Goal: Information Seeking & Learning: Learn about a topic

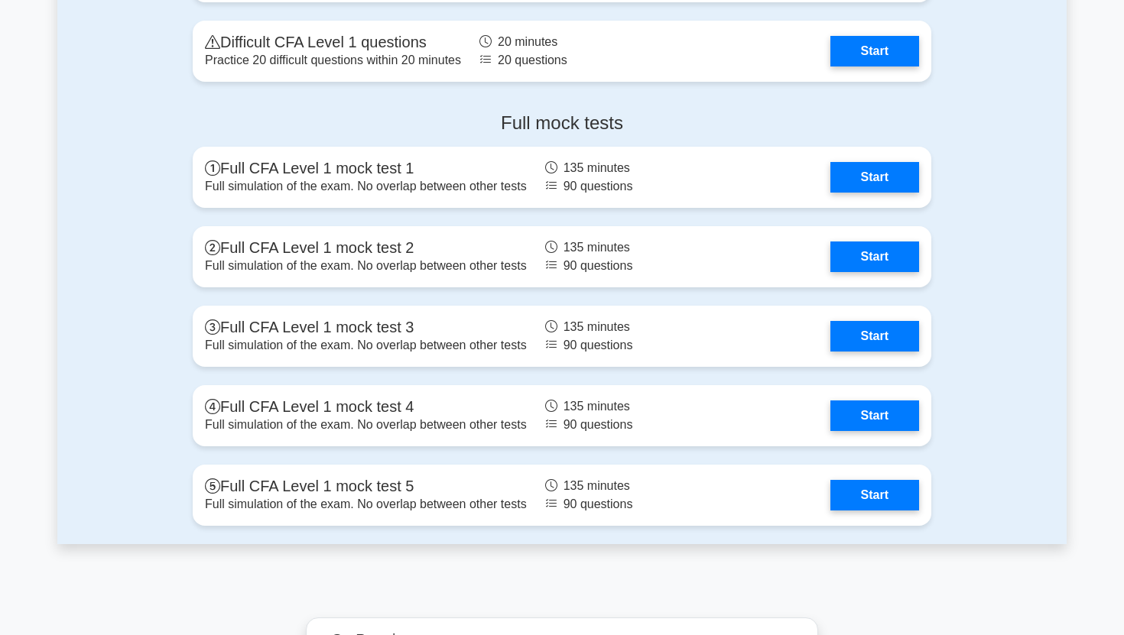
scroll to position [2097, 0]
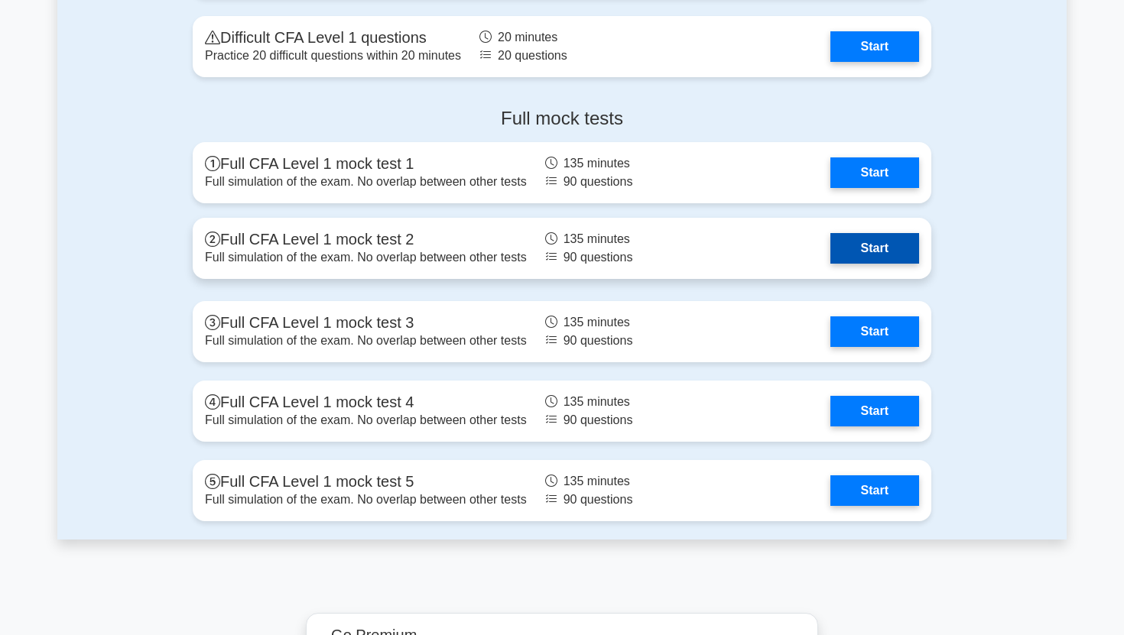
click at [836, 261] on link "Start" at bounding box center [874, 248] width 89 height 31
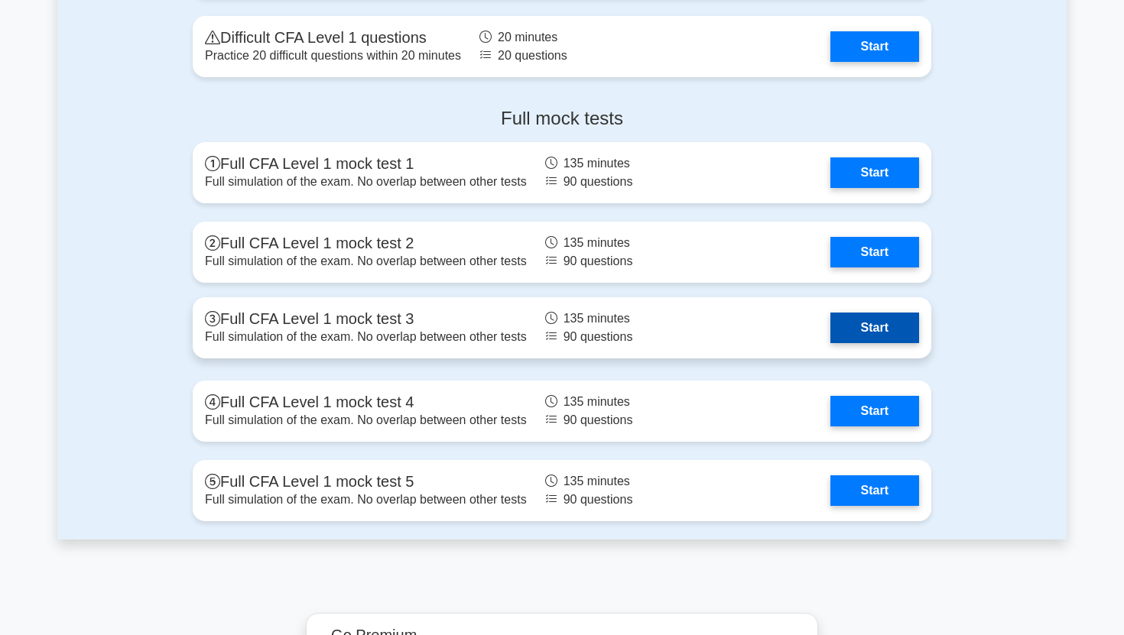
click at [876, 326] on link "Start" at bounding box center [874, 328] width 89 height 31
